Goal: Task Accomplishment & Management: Use online tool/utility

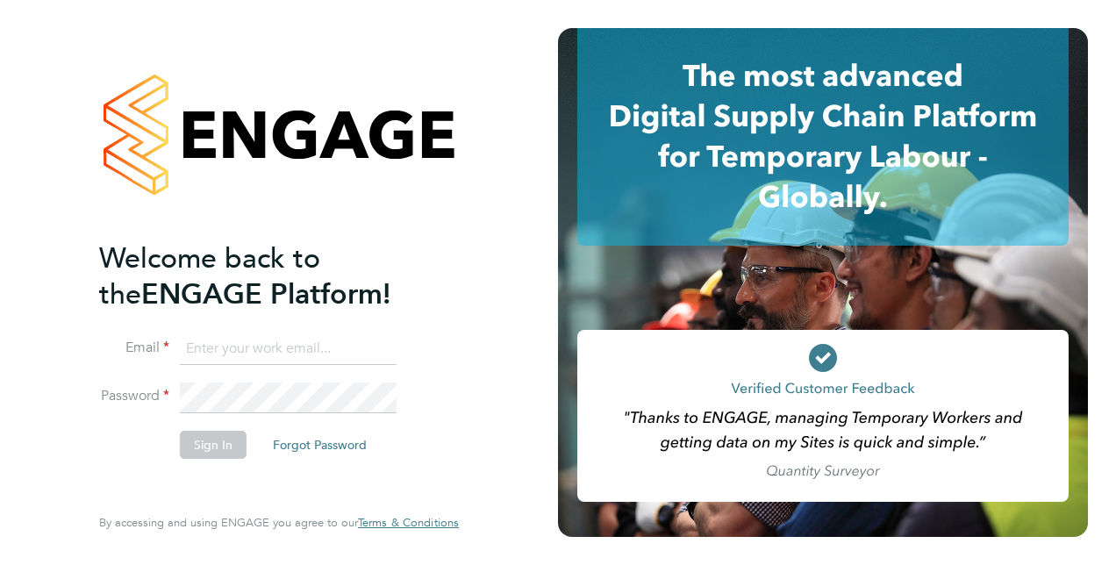
type input "abi.soady@cpplc.com"
click at [223, 445] on button "Sign In" at bounding box center [213, 445] width 67 height 28
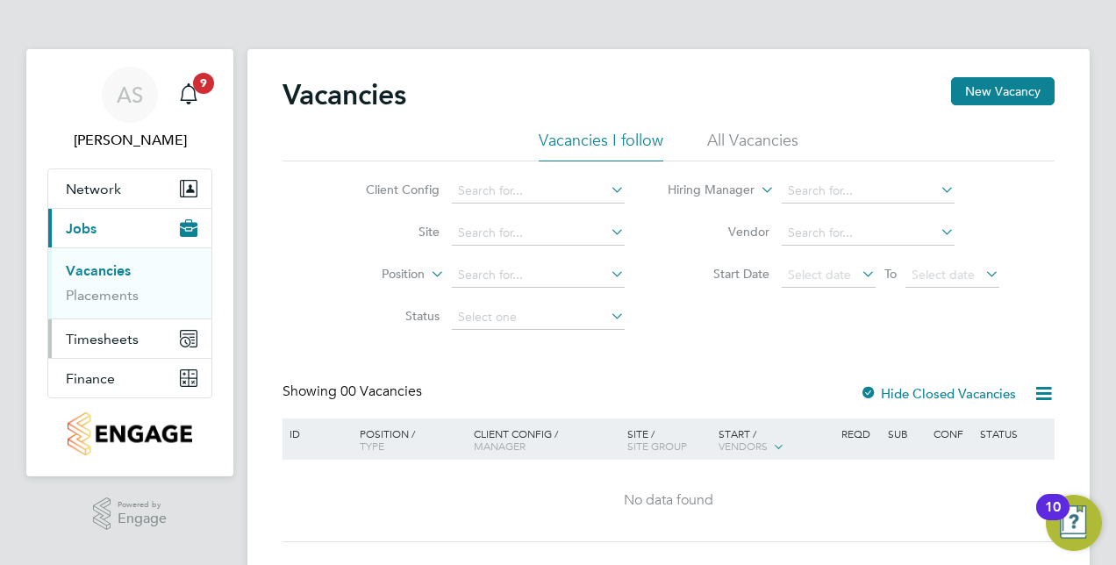
click at [115, 339] on span "Timesheets" at bounding box center [102, 339] width 73 height 17
click at [84, 378] on span "Finance" at bounding box center [90, 378] width 49 height 17
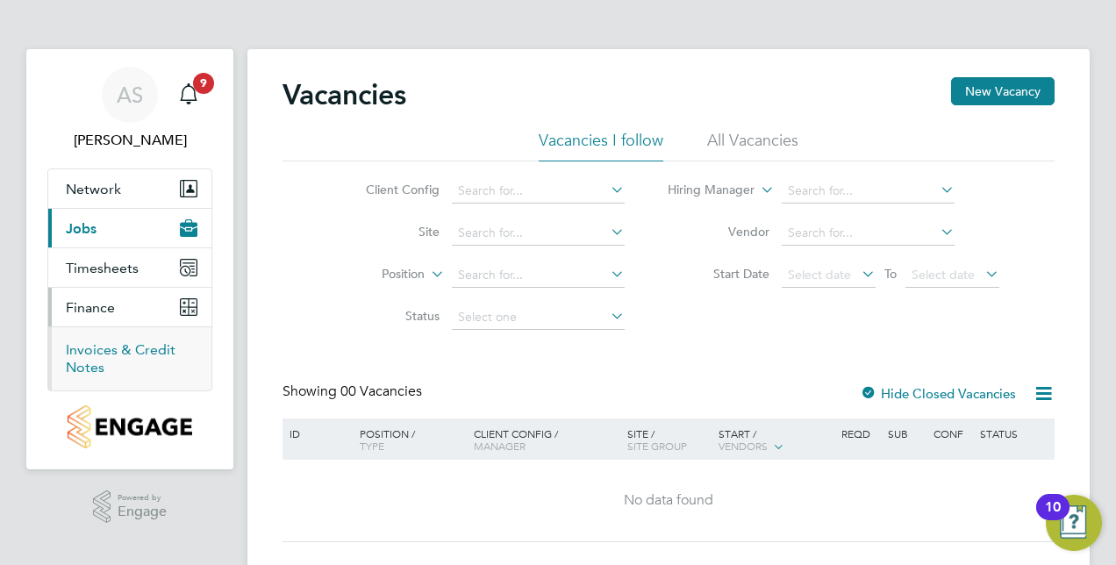
click at [97, 349] on link "Invoices & Credit Notes" at bounding box center [121, 358] width 110 height 34
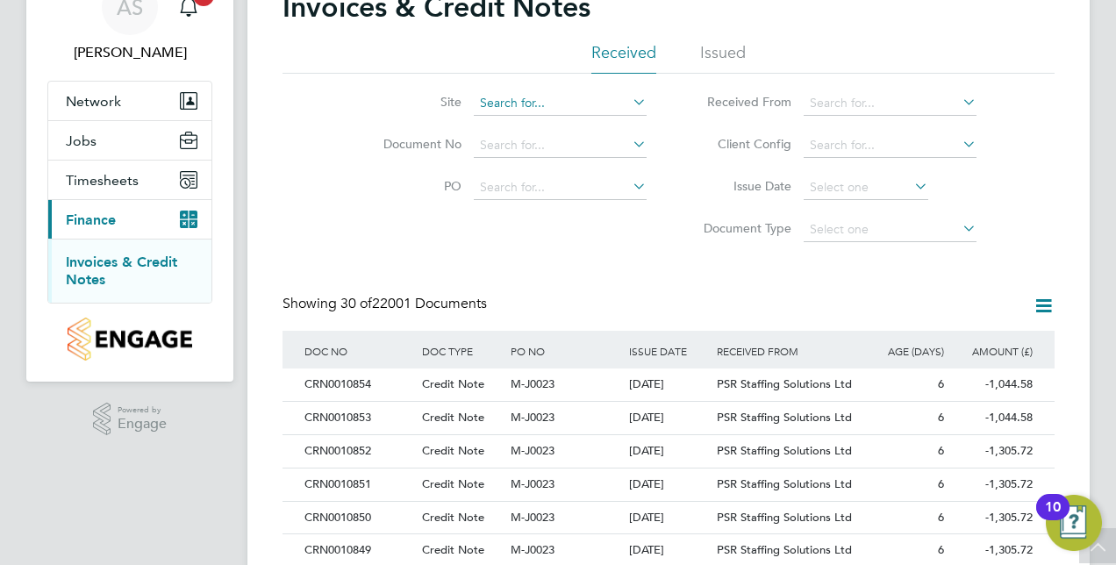
click at [555, 95] on input at bounding box center [560, 103] width 173 height 25
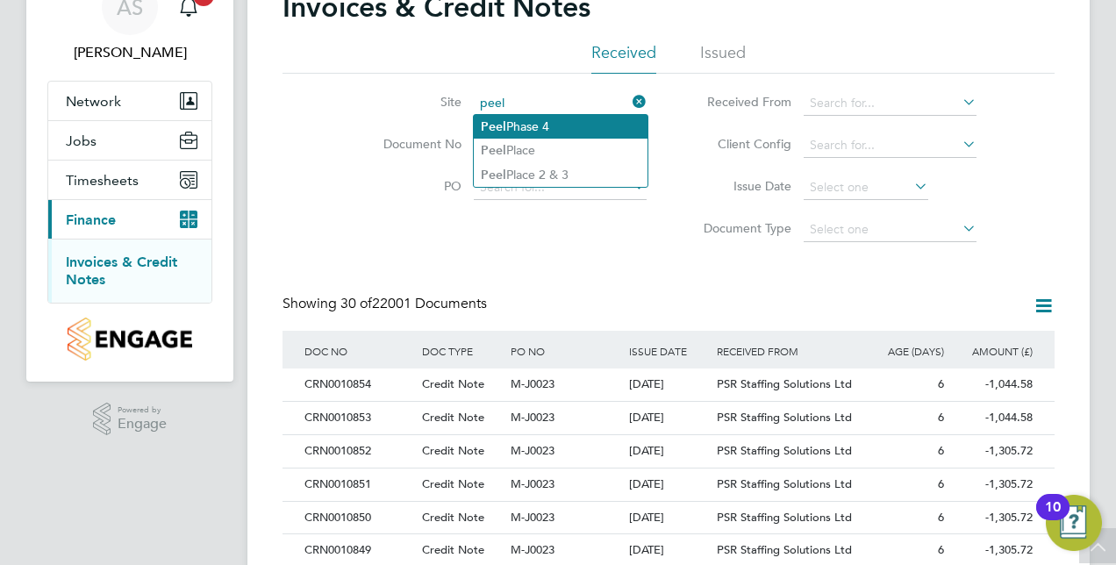
click at [549, 125] on li "Peel Phase 4" at bounding box center [561, 127] width 174 height 24
type input "Peel Phase 4"
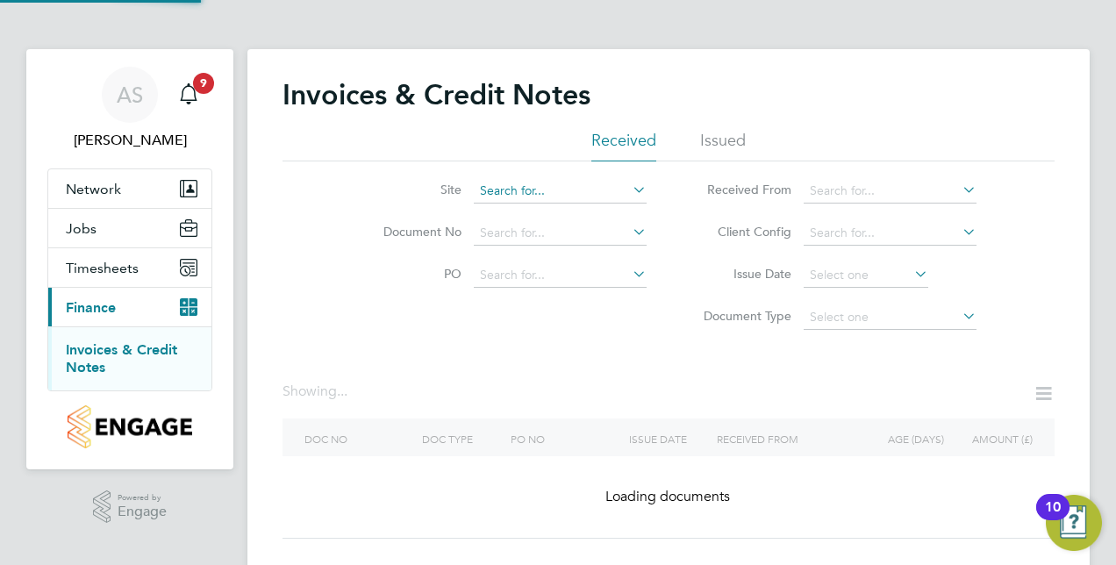
click at [589, 180] on input at bounding box center [560, 191] width 173 height 25
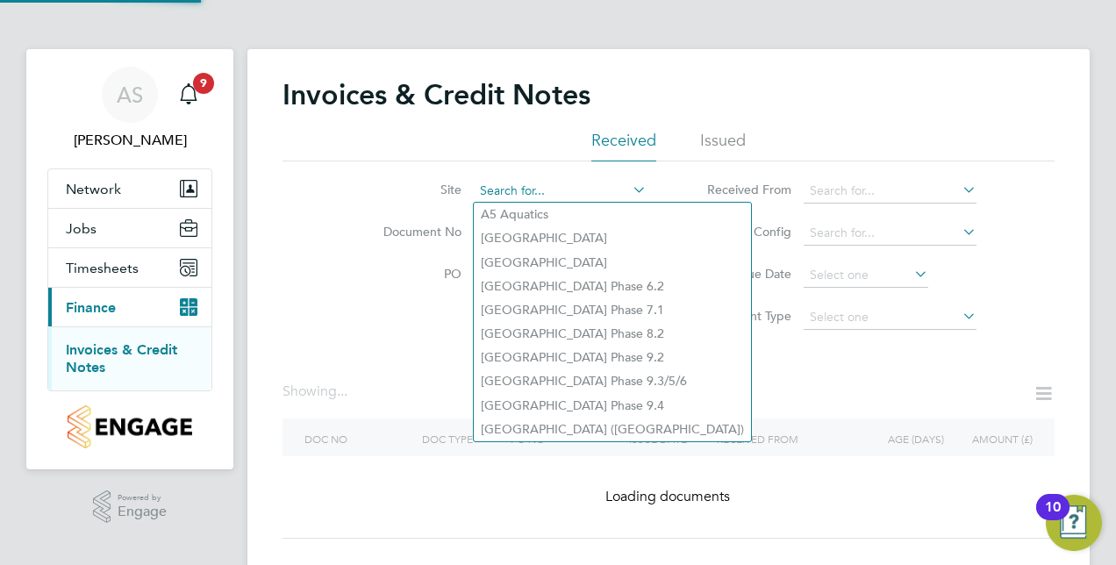
click at [579, 190] on input at bounding box center [560, 191] width 173 height 25
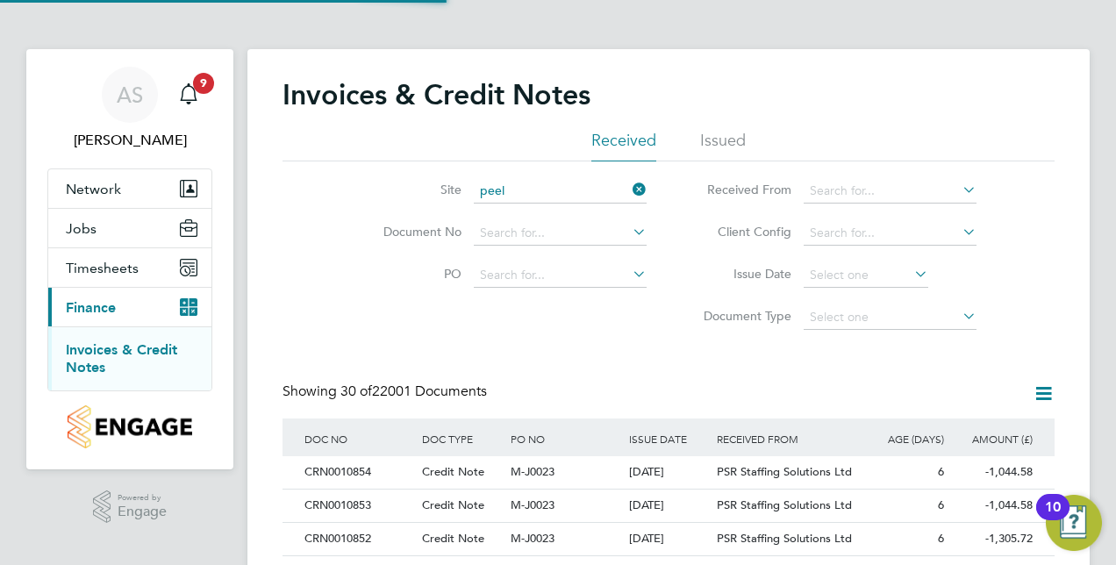
click at [588, 261] on li "Peel Place 2 & 3" at bounding box center [561, 263] width 174 height 24
type input "Peel Place 2 & 3"
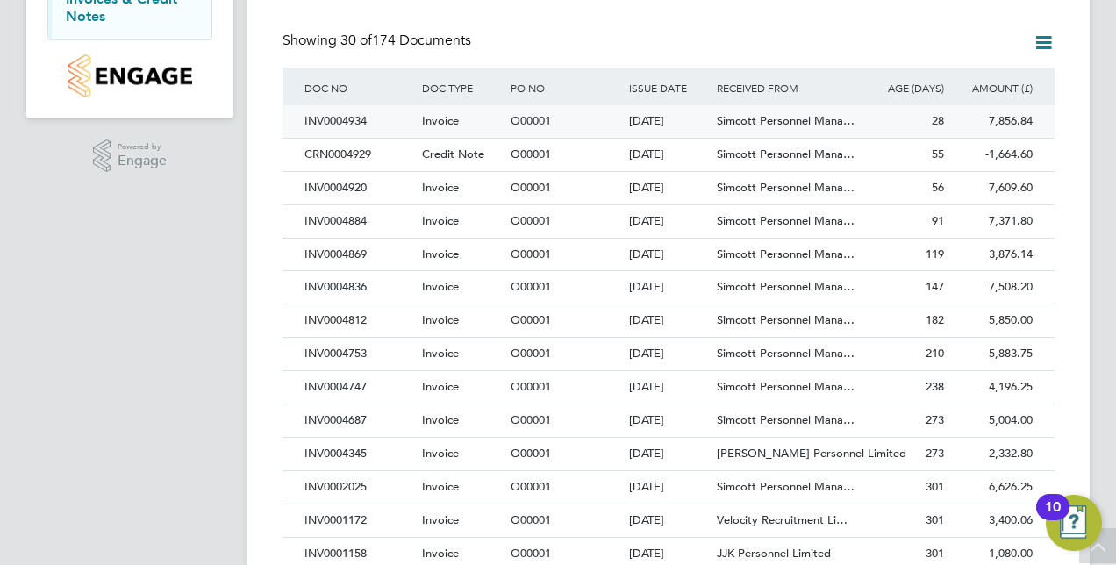
drag, startPoint x: 1055, startPoint y: 118, endPoint x: 1004, endPoint y: 130, distance: 53.2
click at [1004, 130] on div "Invoices & Credit Notes Received Issued Site Peel Place 2 & 3 Document No PO St…" at bounding box center [668, 444] width 842 height 1492
